Goal: Information Seeking & Learning: Learn about a topic

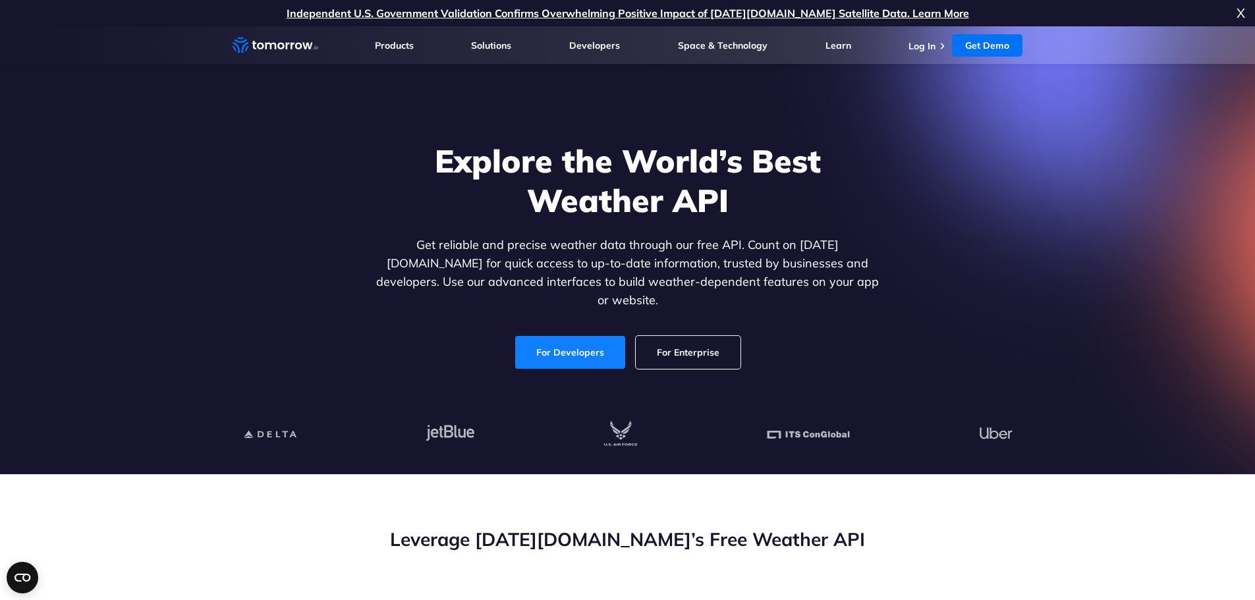
click at [575, 337] on link "For Developers" at bounding box center [570, 352] width 110 height 33
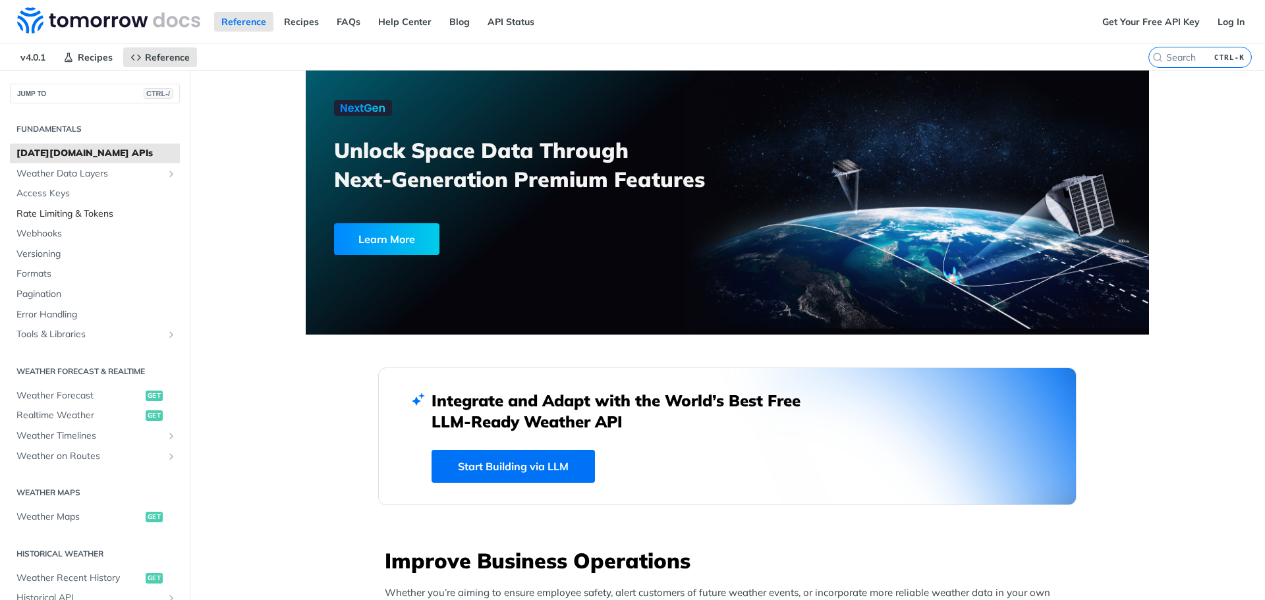
click at [76, 215] on span "Rate Limiting & Tokens" at bounding box center [96, 213] width 160 height 13
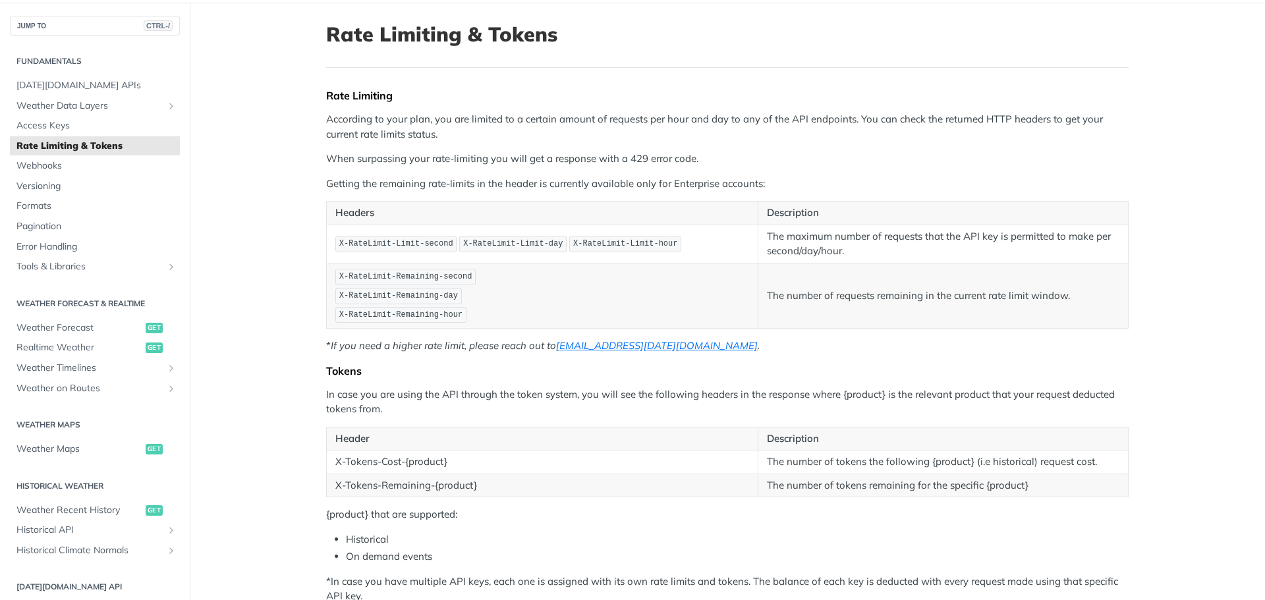
scroll to position [66, 0]
click at [47, 128] on span "Access Keys" at bounding box center [96, 127] width 160 height 13
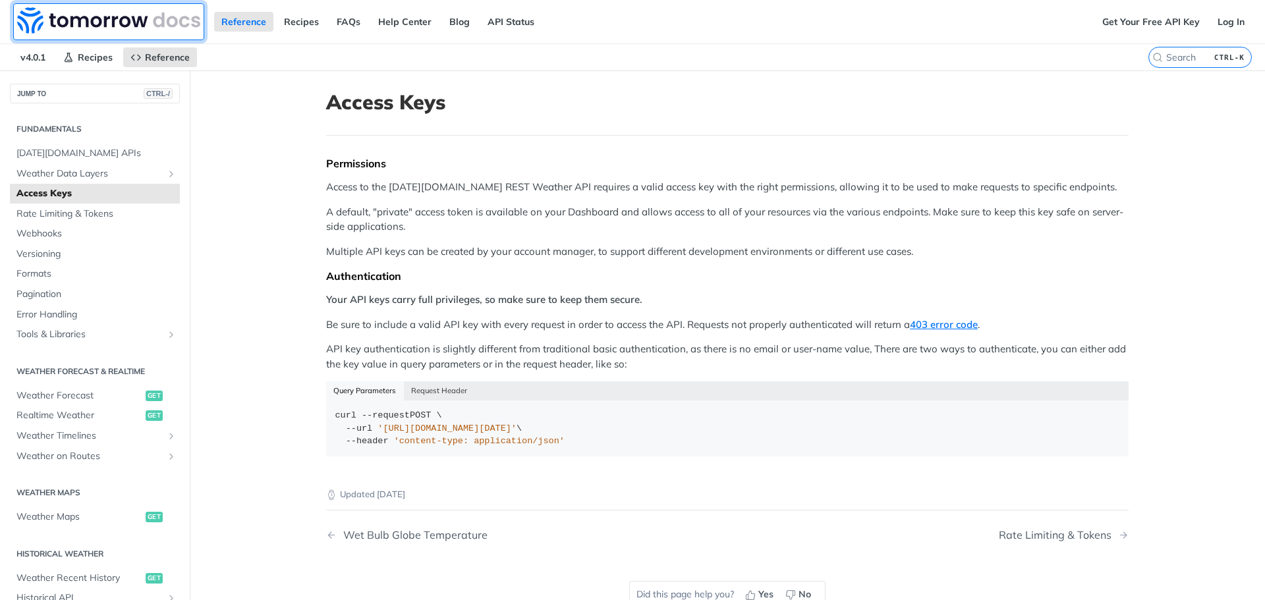
click at [84, 20] on img at bounding box center [108, 20] width 183 height 26
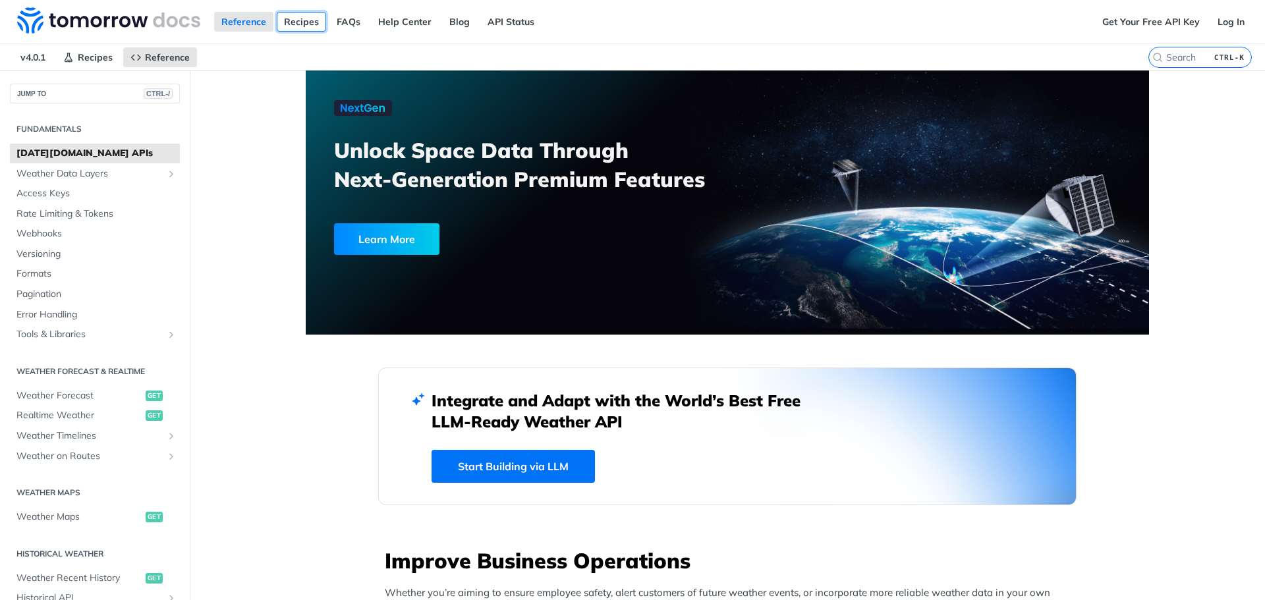
click at [309, 22] on link "Recipes" at bounding box center [301, 22] width 49 height 20
click at [350, 19] on link "FAQs" at bounding box center [348, 22] width 38 height 20
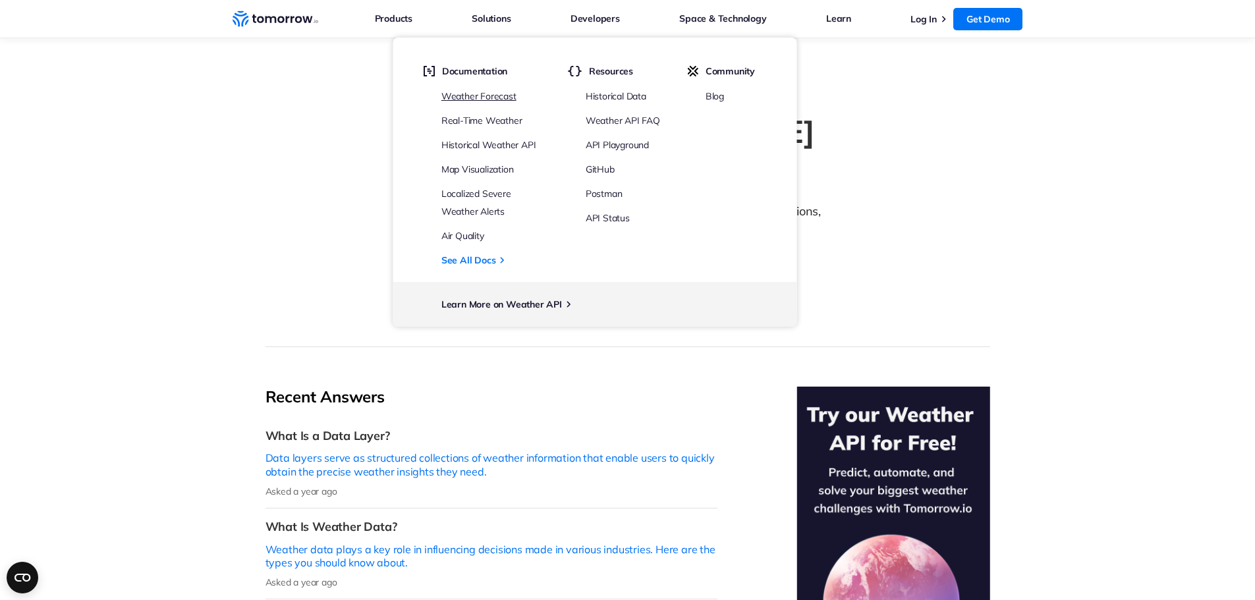
click at [504, 99] on link "Weather Forecast" at bounding box center [478, 96] width 75 height 12
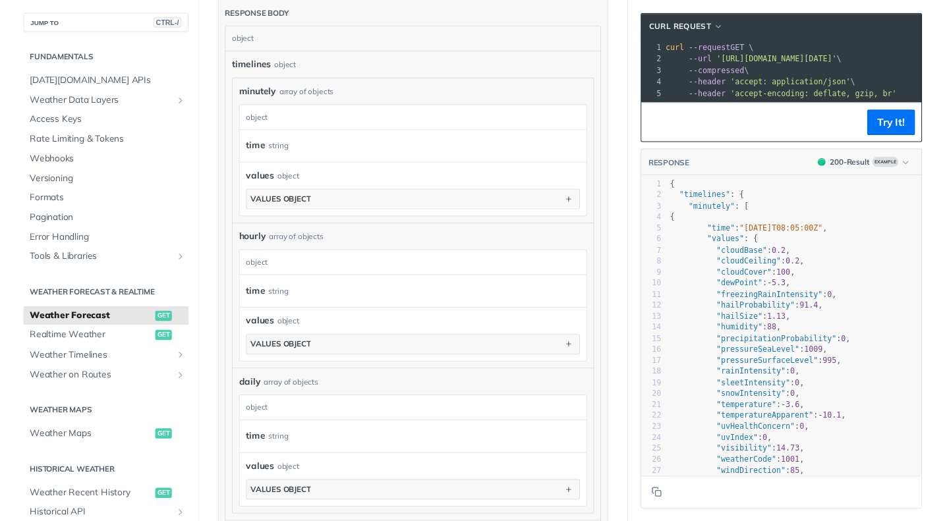
scroll to position [1419, 0]
